Goal: Information Seeking & Learning: Learn about a topic

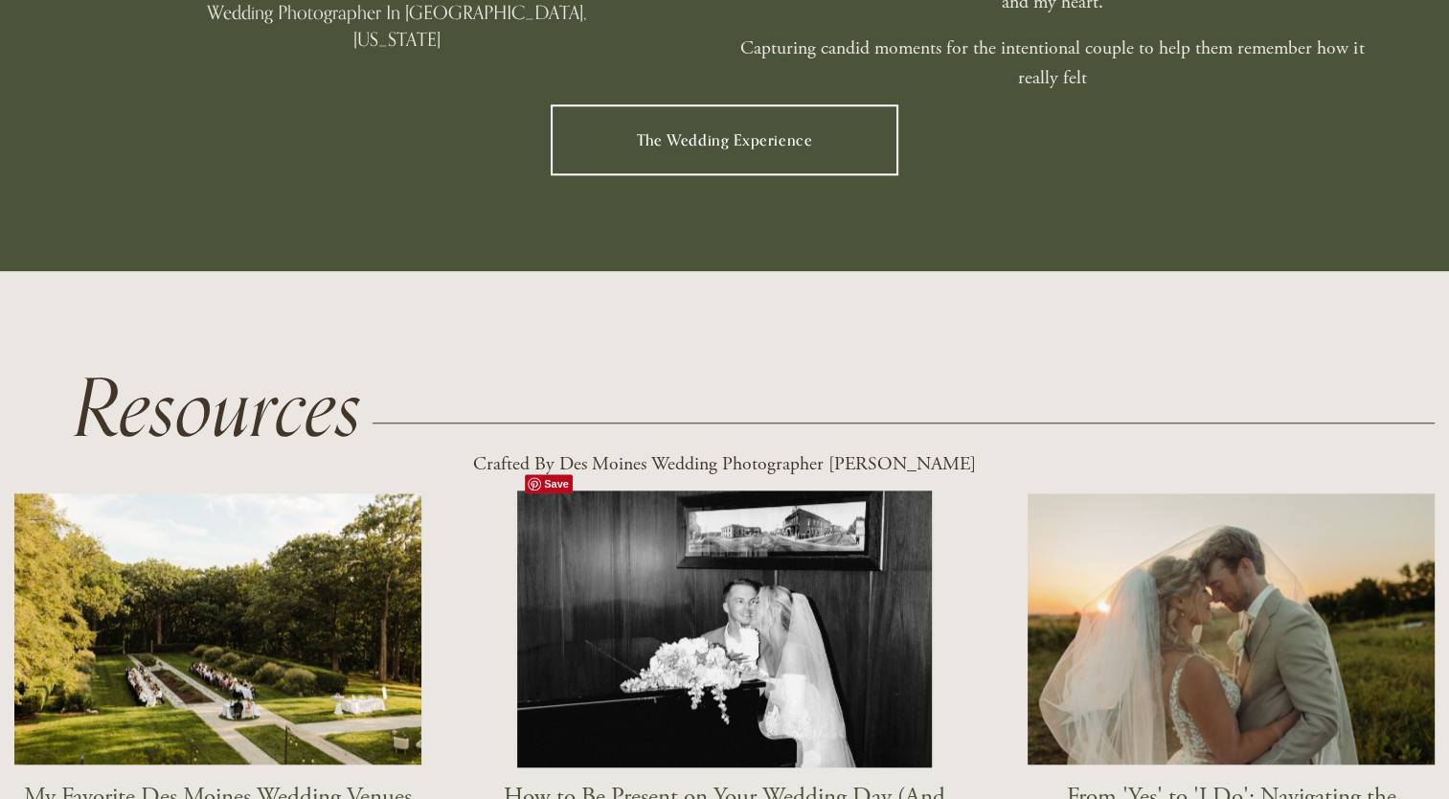
scroll to position [1728, 0]
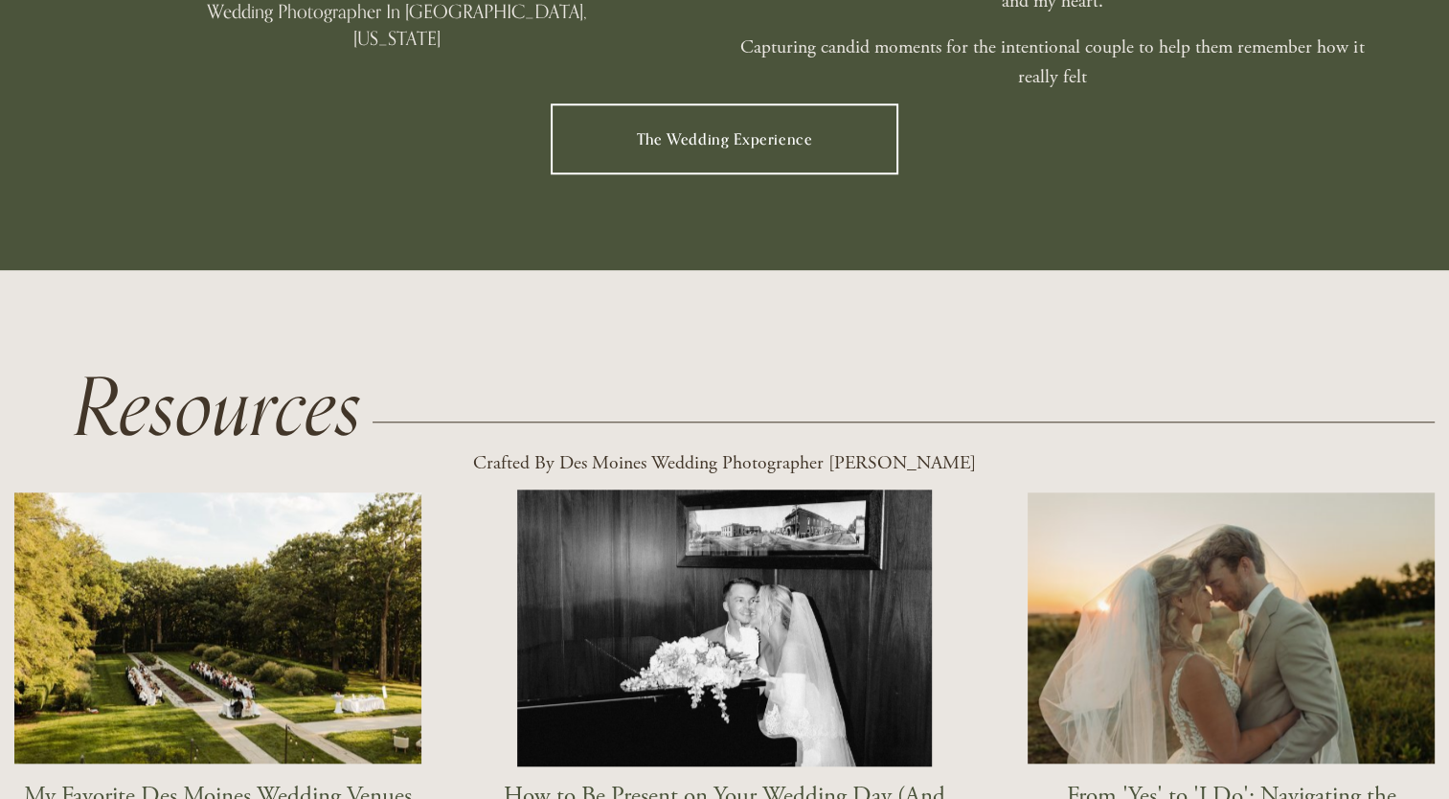
click at [782, 128] on link "The Wedding Experience" at bounding box center [724, 139] width 347 height 72
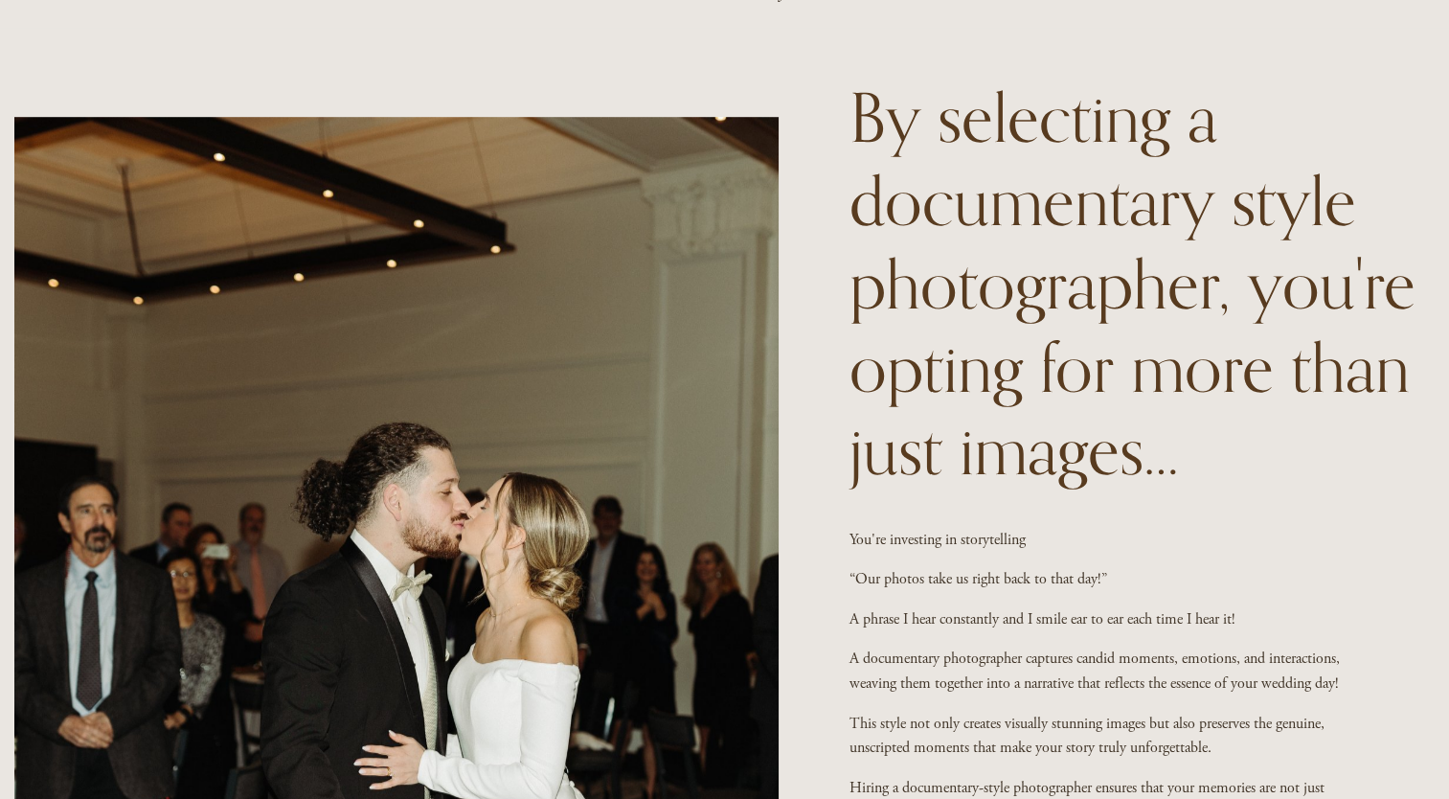
scroll to position [1595, 0]
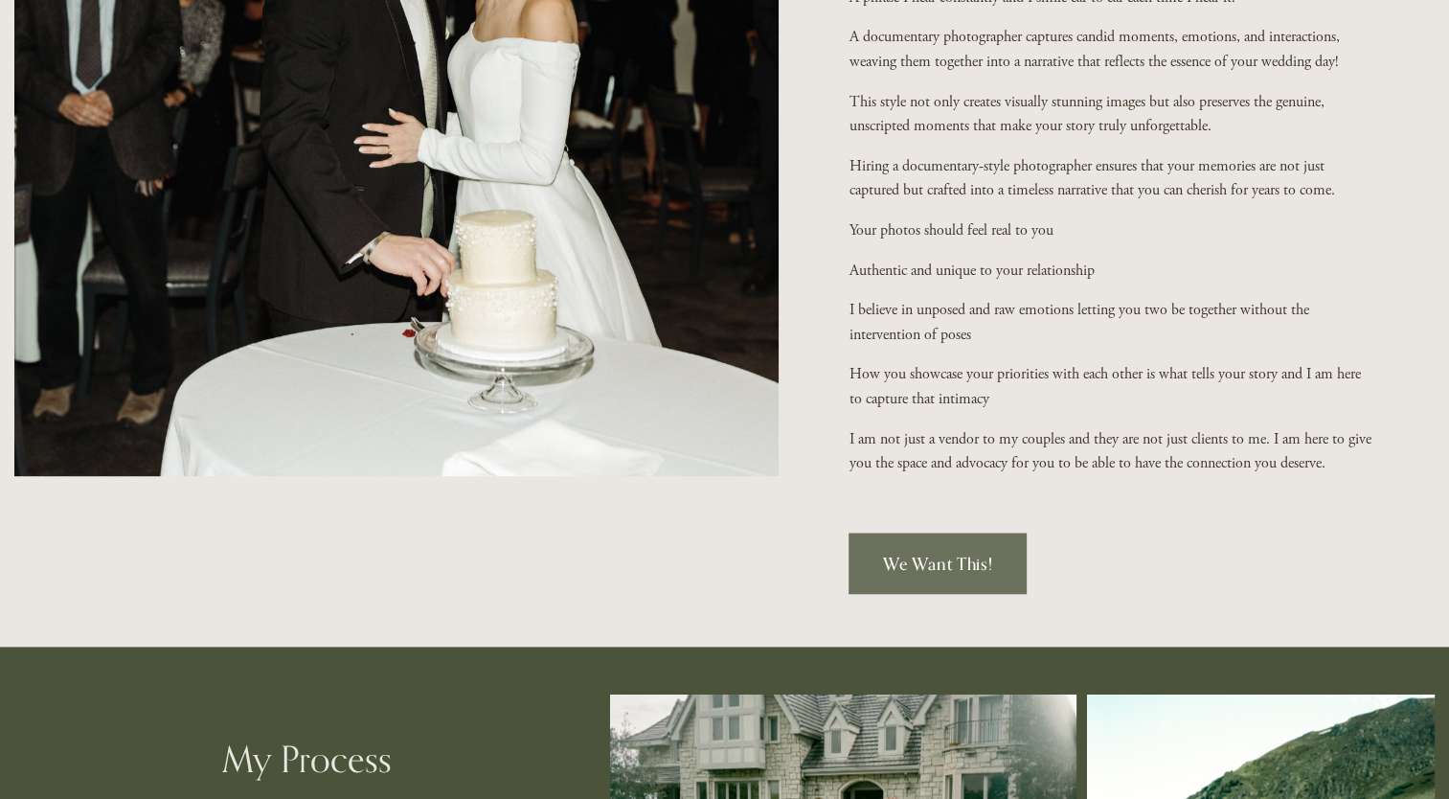
click at [951, 573] on link "We Want This!" at bounding box center [938, 563] width 178 height 61
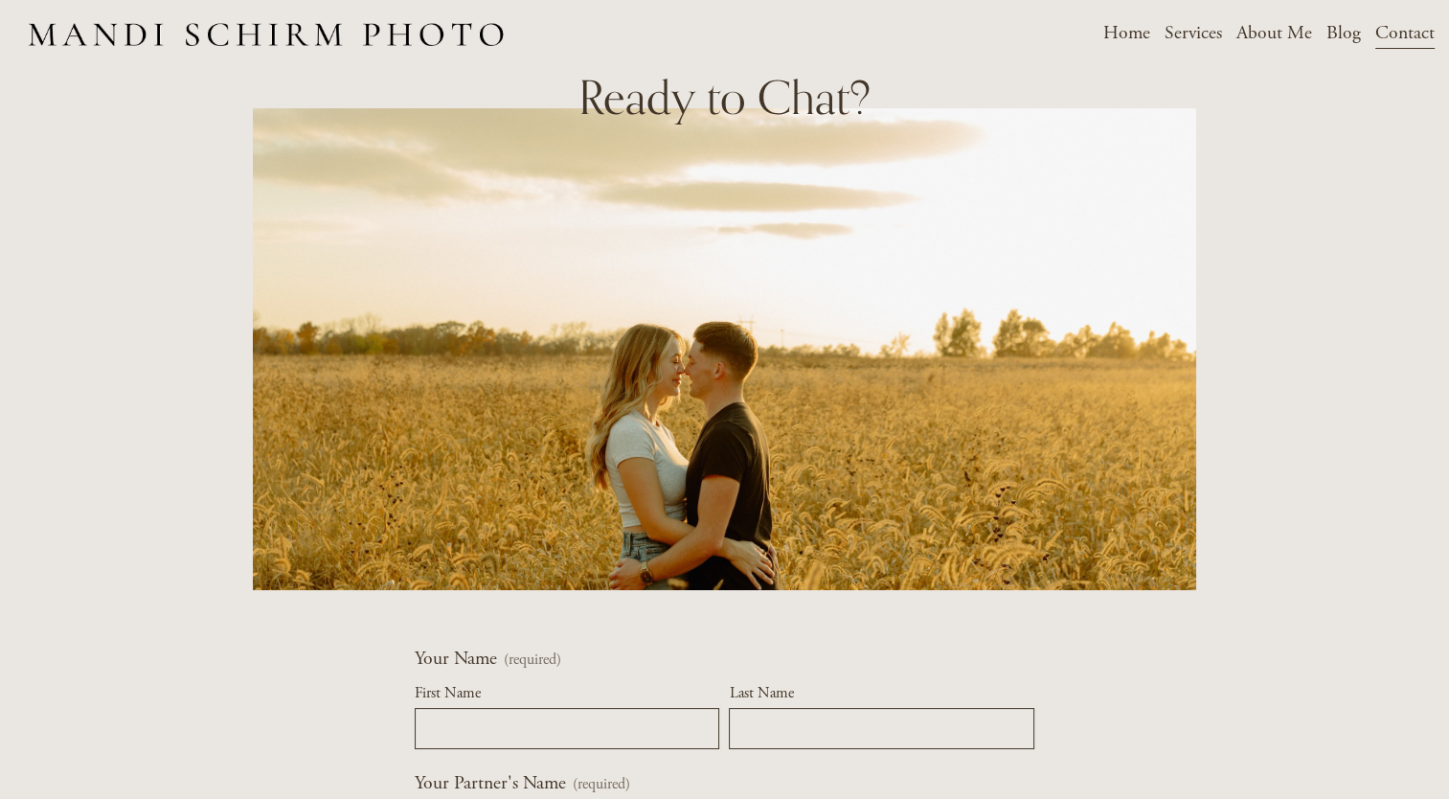
click at [0, 0] on span "Weddings" at bounding box center [0, 0] width 0 height 0
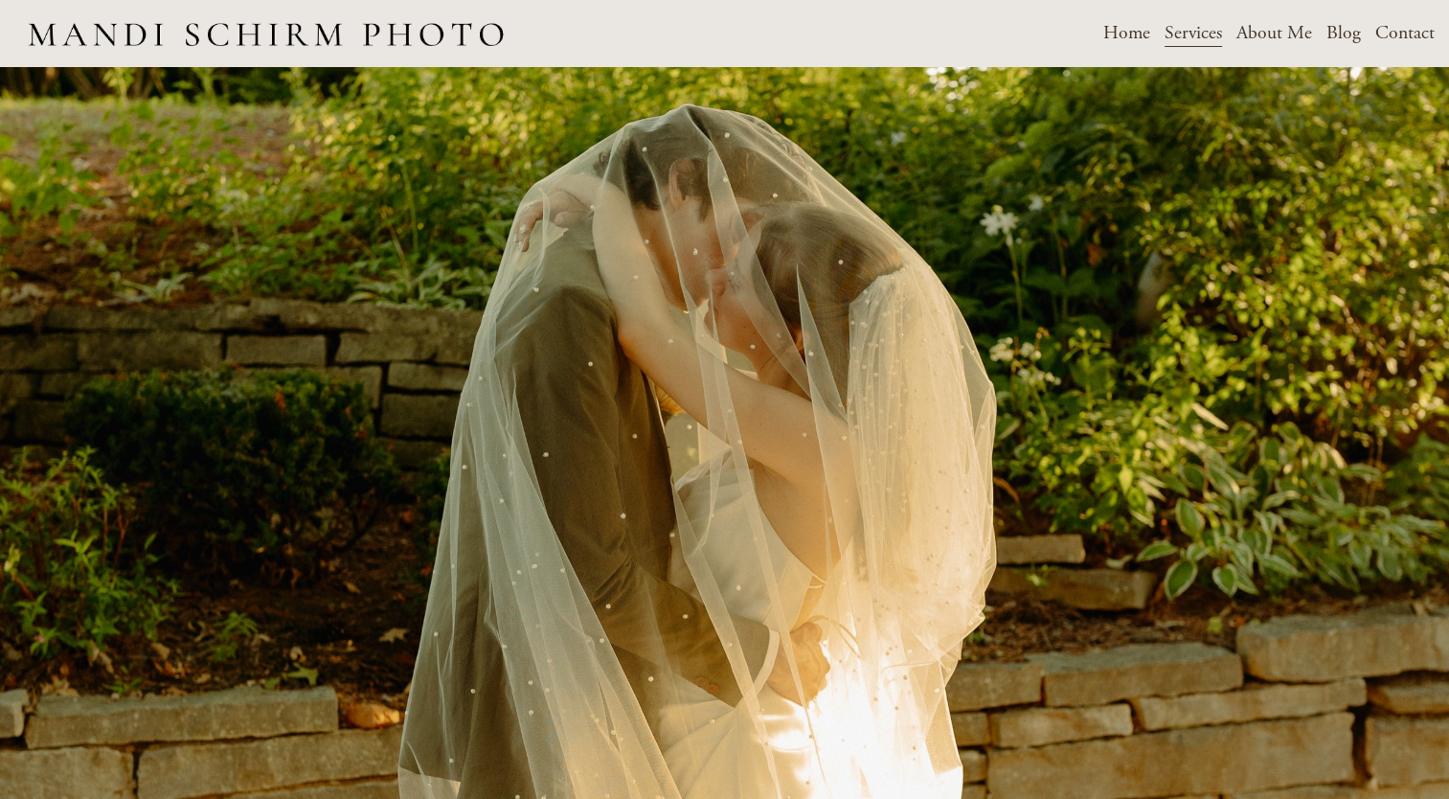
click at [1339, 38] on link "Blog" at bounding box center [1343, 33] width 34 height 34
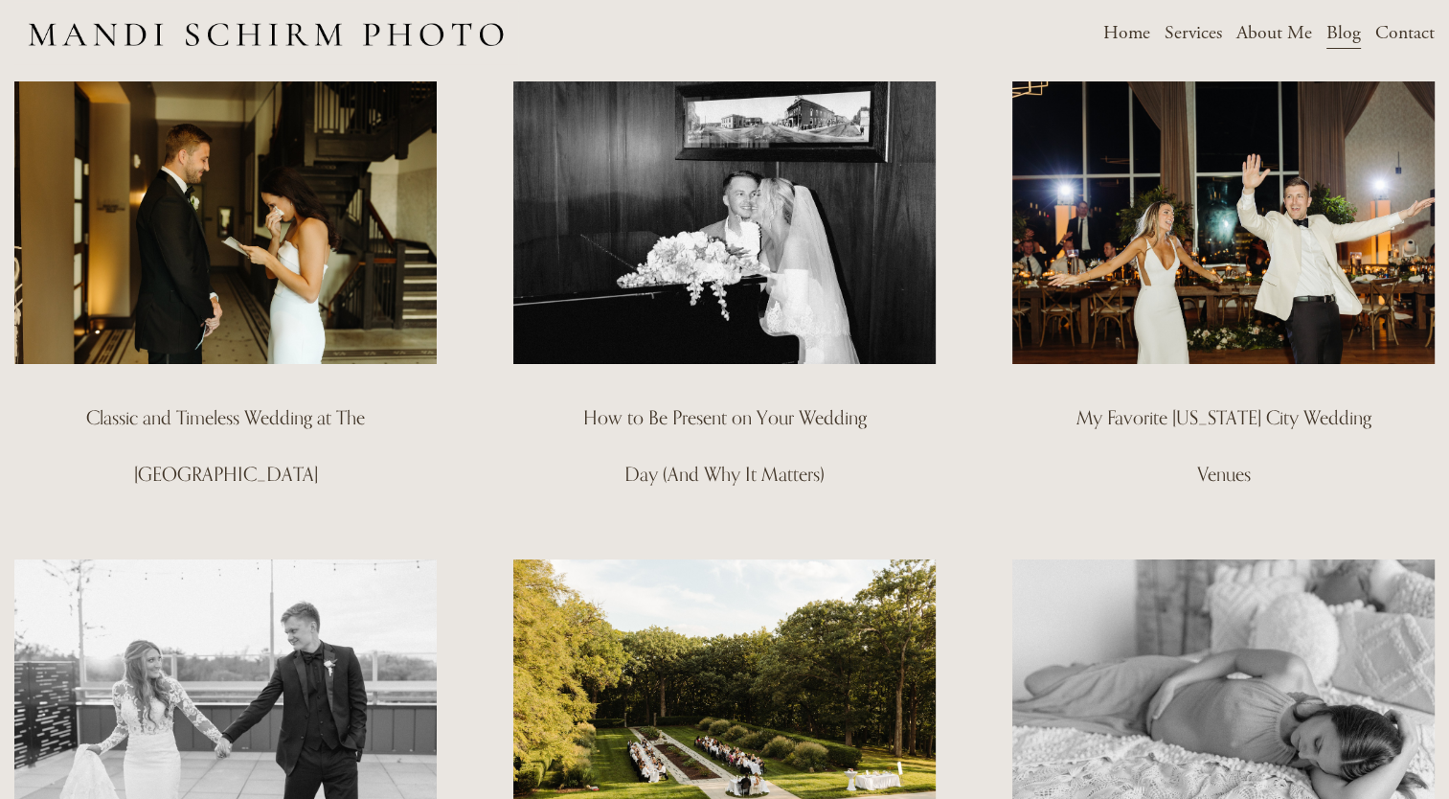
click at [158, 297] on img at bounding box center [225, 222] width 426 height 285
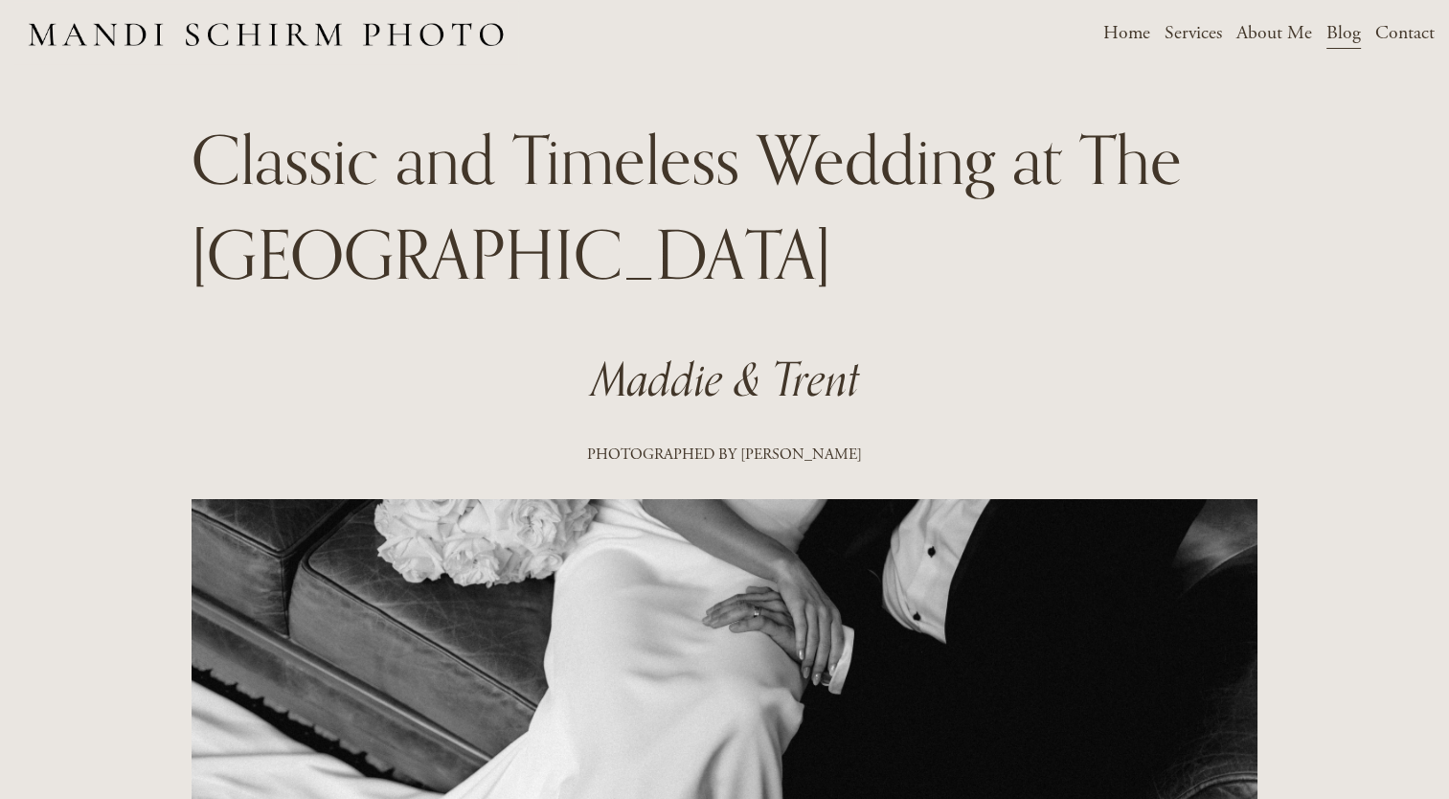
click at [1342, 30] on link "Blog" at bounding box center [1343, 33] width 34 height 34
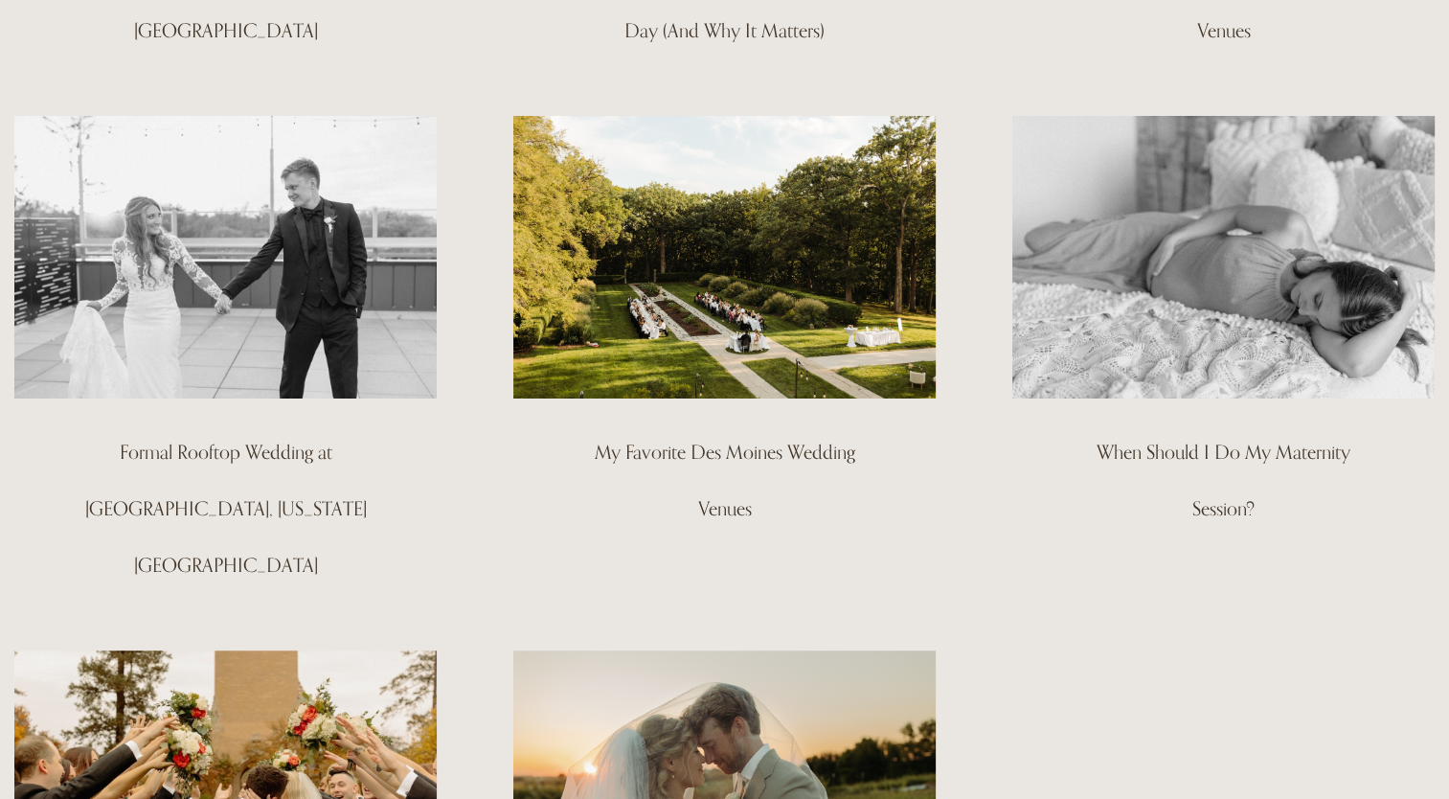
scroll to position [444, 0]
click at [724, 353] on img at bounding box center [724, 255] width 426 height 285
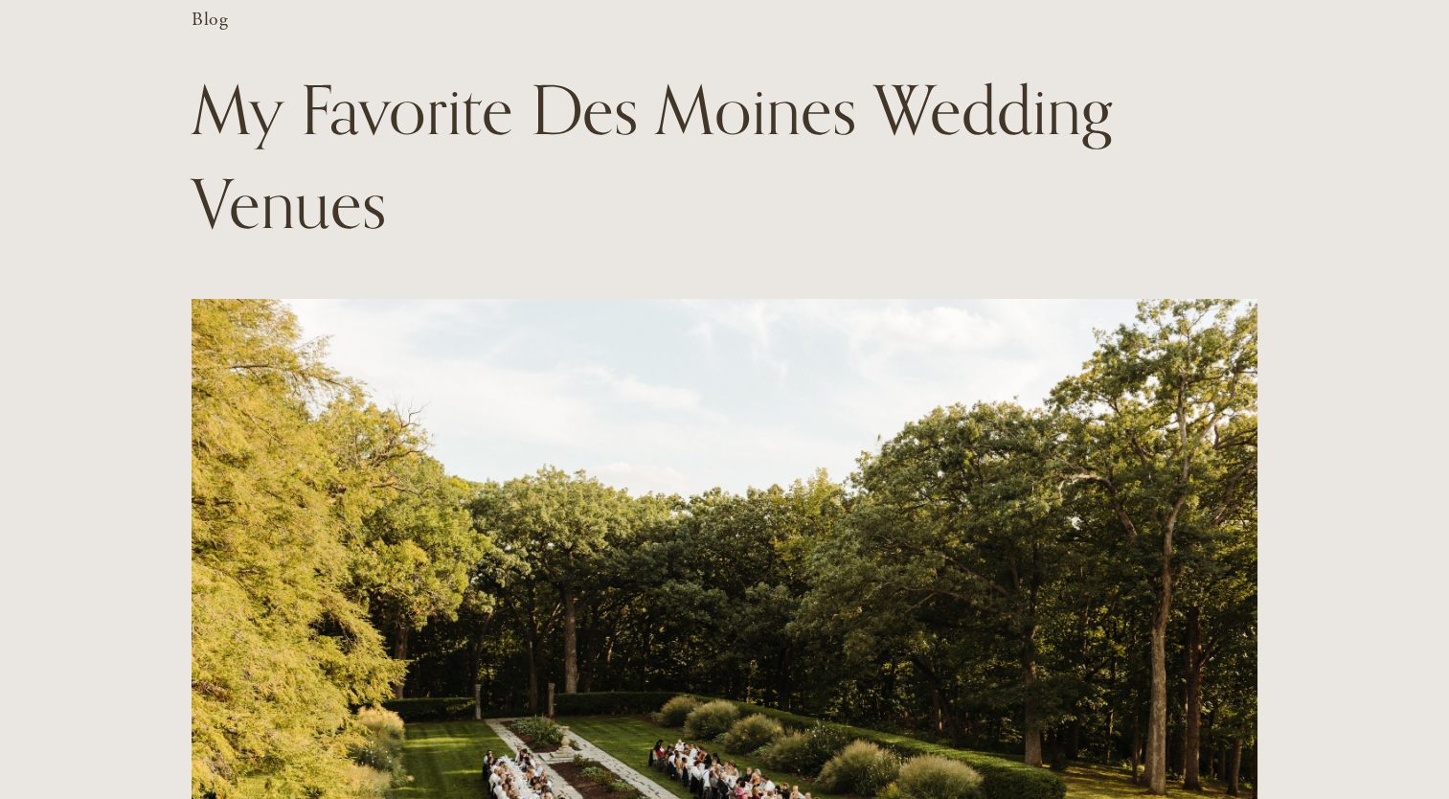
scroll to position [69, 0]
